Goal: Task Accomplishment & Management: Manage account settings

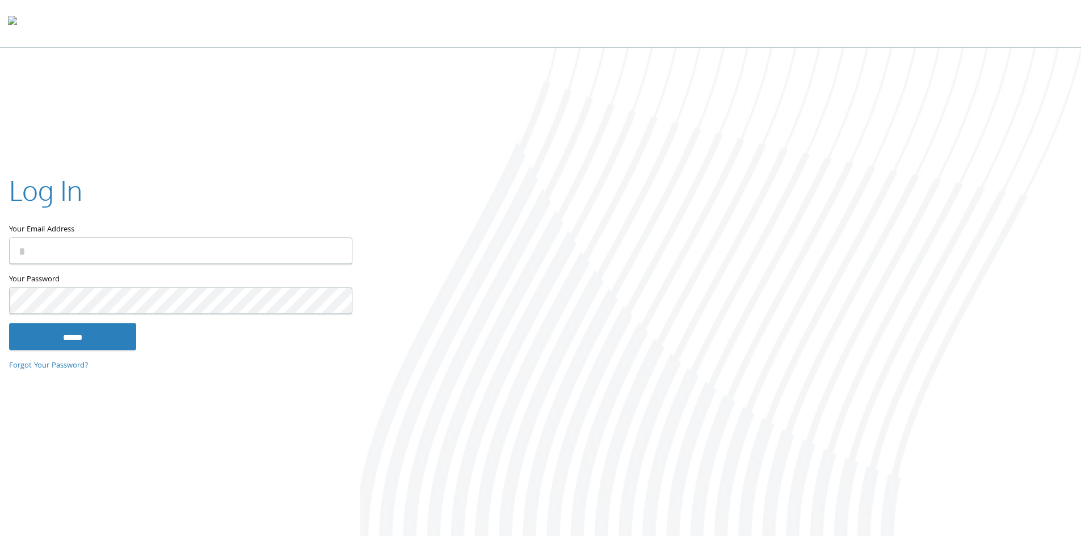
click at [196, 246] on input "Your Email Address" at bounding box center [180, 250] width 343 height 27
type input "**********"
click at [9, 323] on input "******" at bounding box center [72, 336] width 127 height 27
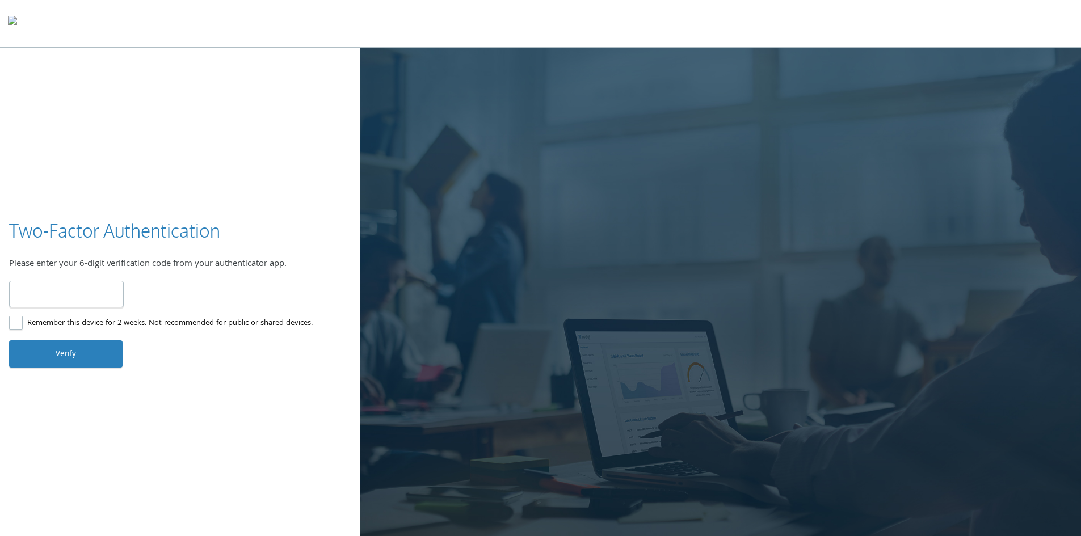
type input "******"
